Goal: Transaction & Acquisition: Purchase product/service

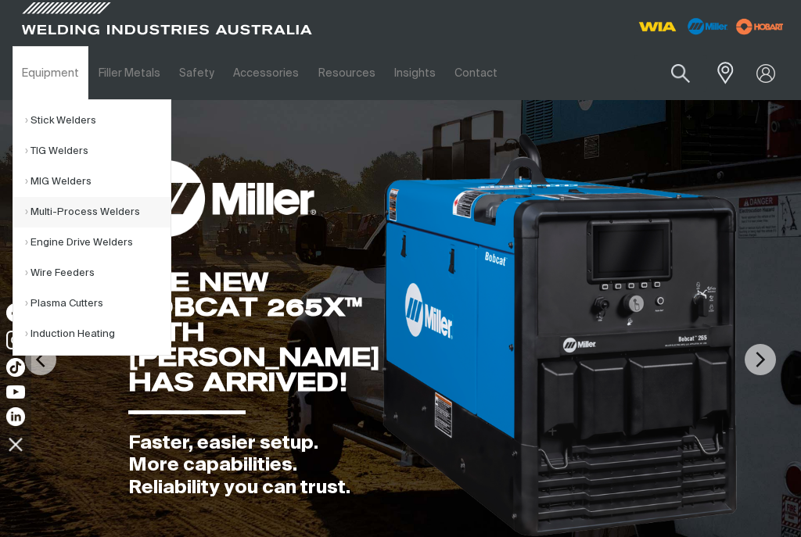
click at [67, 220] on link "Multi-Process Welders" at bounding box center [97, 212] width 145 height 30
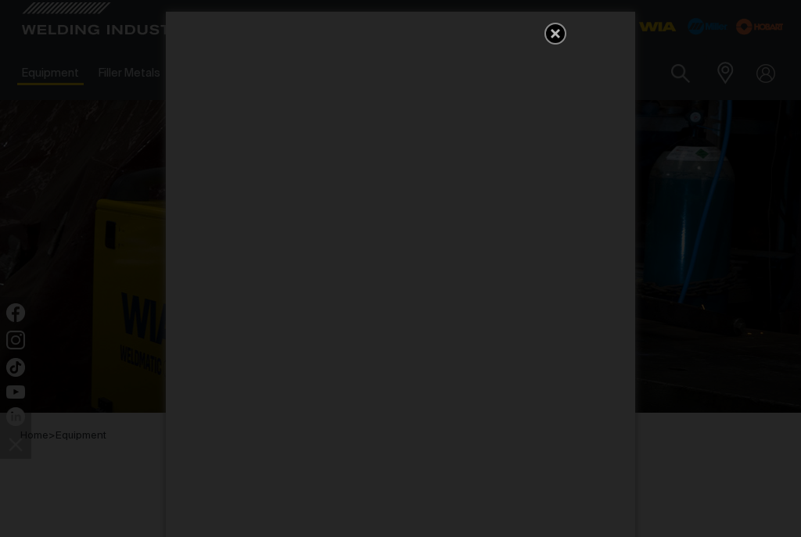
click at [555, 37] on icon "Get 5 WIA Welding Guides Free!" at bounding box center [555, 33] width 19 height 19
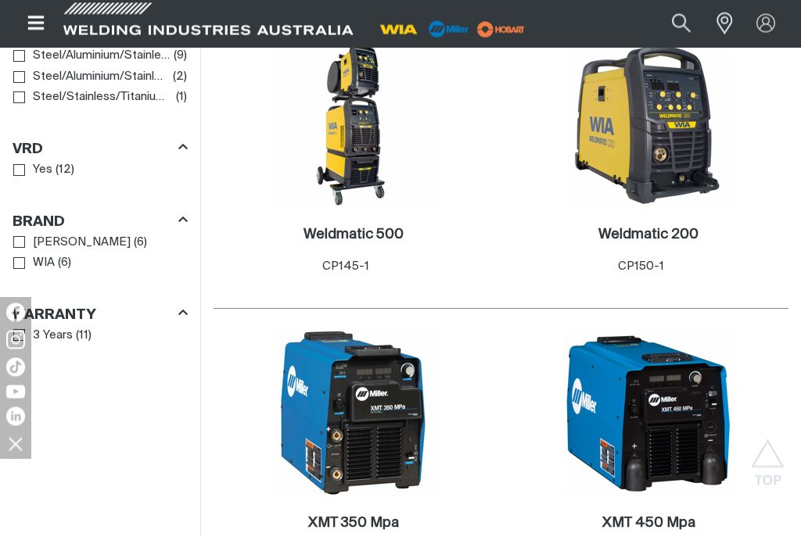
scroll to position [1654, 0]
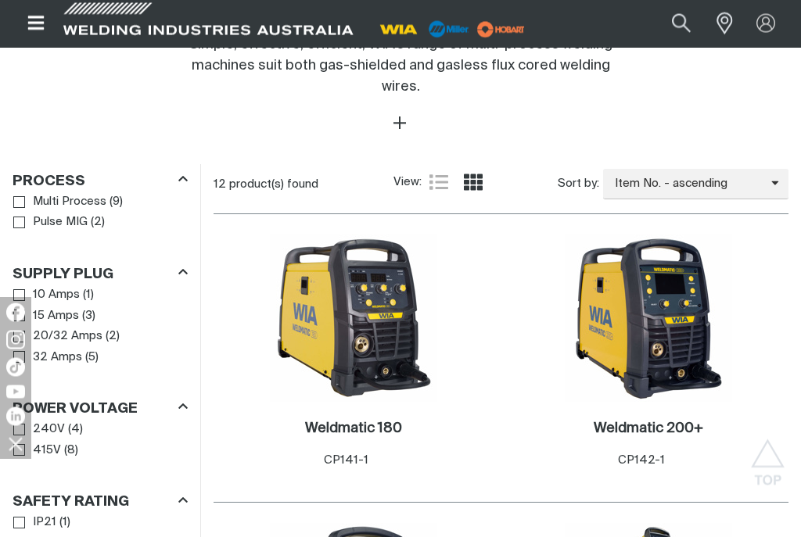
scroll to position [682, 0]
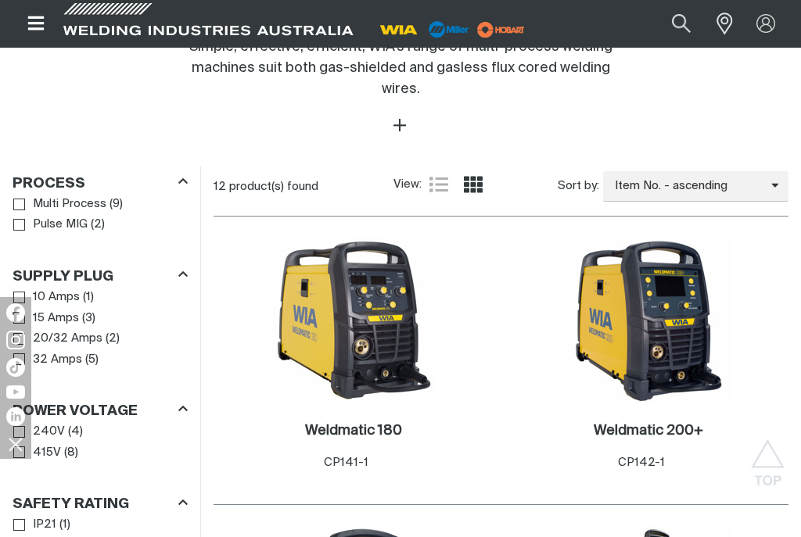
click at [618, 404] on img at bounding box center [647, 320] width 167 height 167
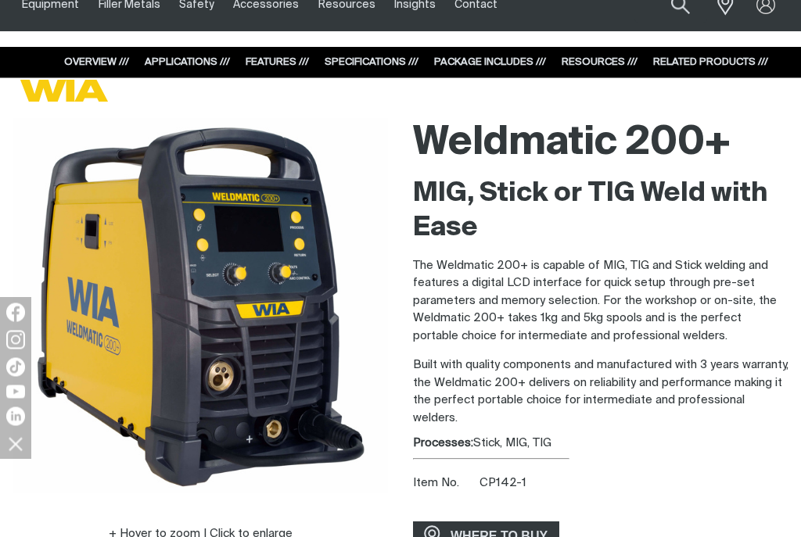
scroll to position [66, 0]
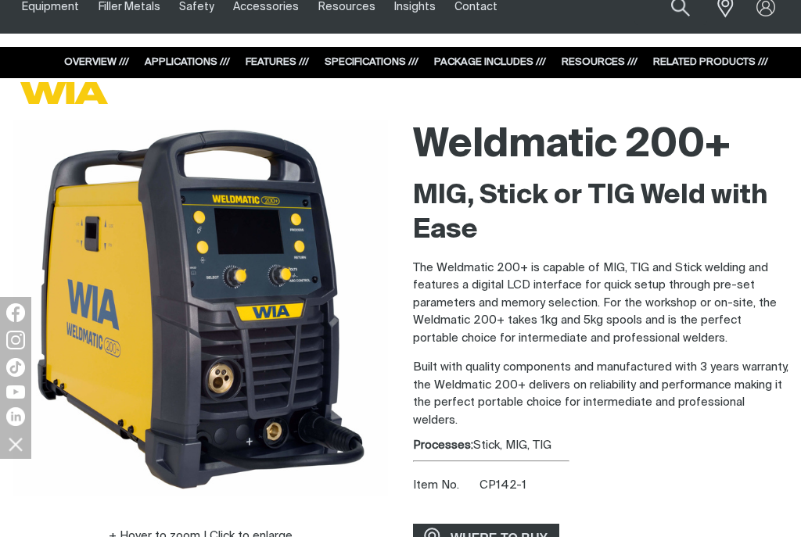
click at [199, 461] on img at bounding box center [200, 307] width 375 height 375
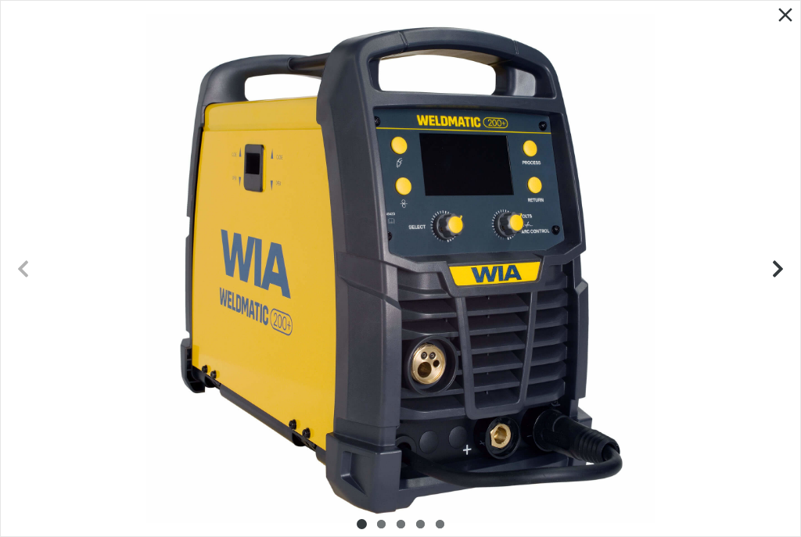
click at [769, 261] on icon "Next slide" at bounding box center [778, 269] width 20 height 20
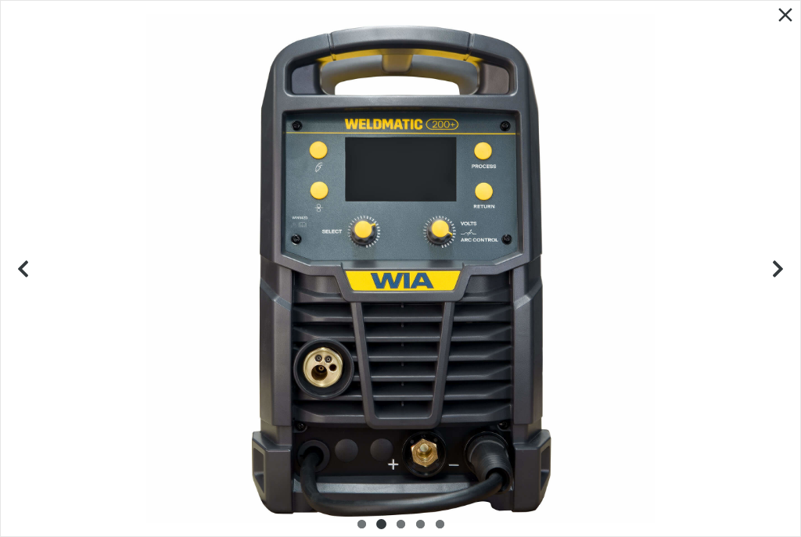
click at [762, 273] on button "Next slide" at bounding box center [777, 268] width 45 height 45
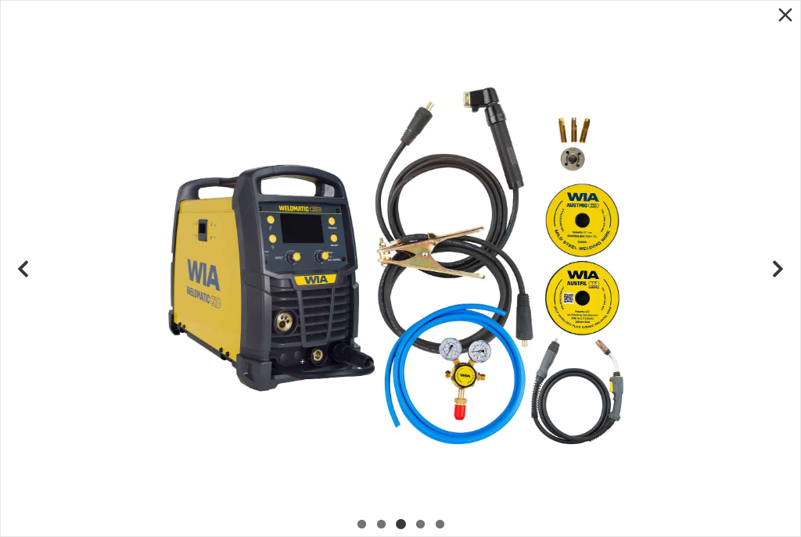
click at [761, 273] on button "Next slide" at bounding box center [777, 268] width 45 height 45
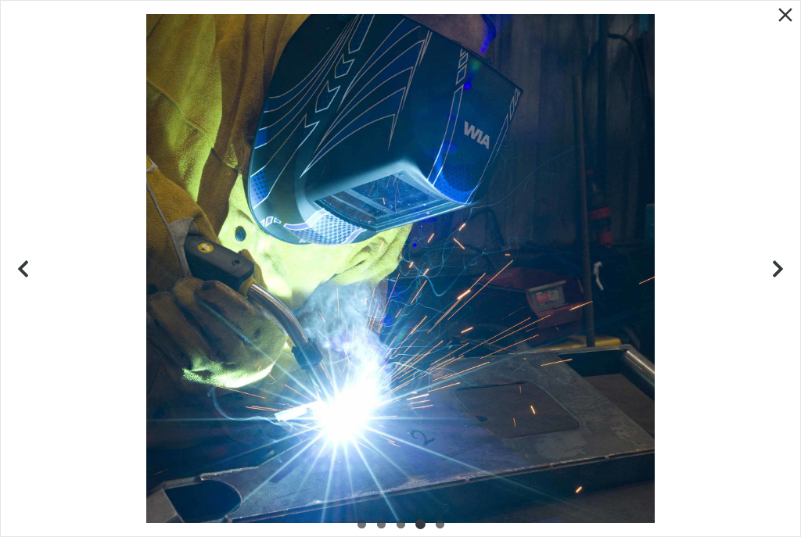
click at [773, 11] on icon "Close pop-up overlay" at bounding box center [784, 14] width 23 height 23
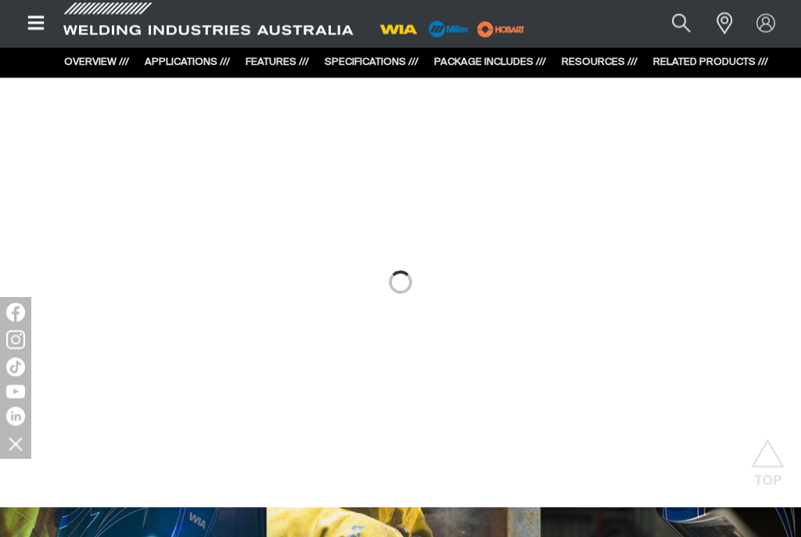
scroll to position [1666, 0]
